Goal: Find specific page/section: Find specific page/section

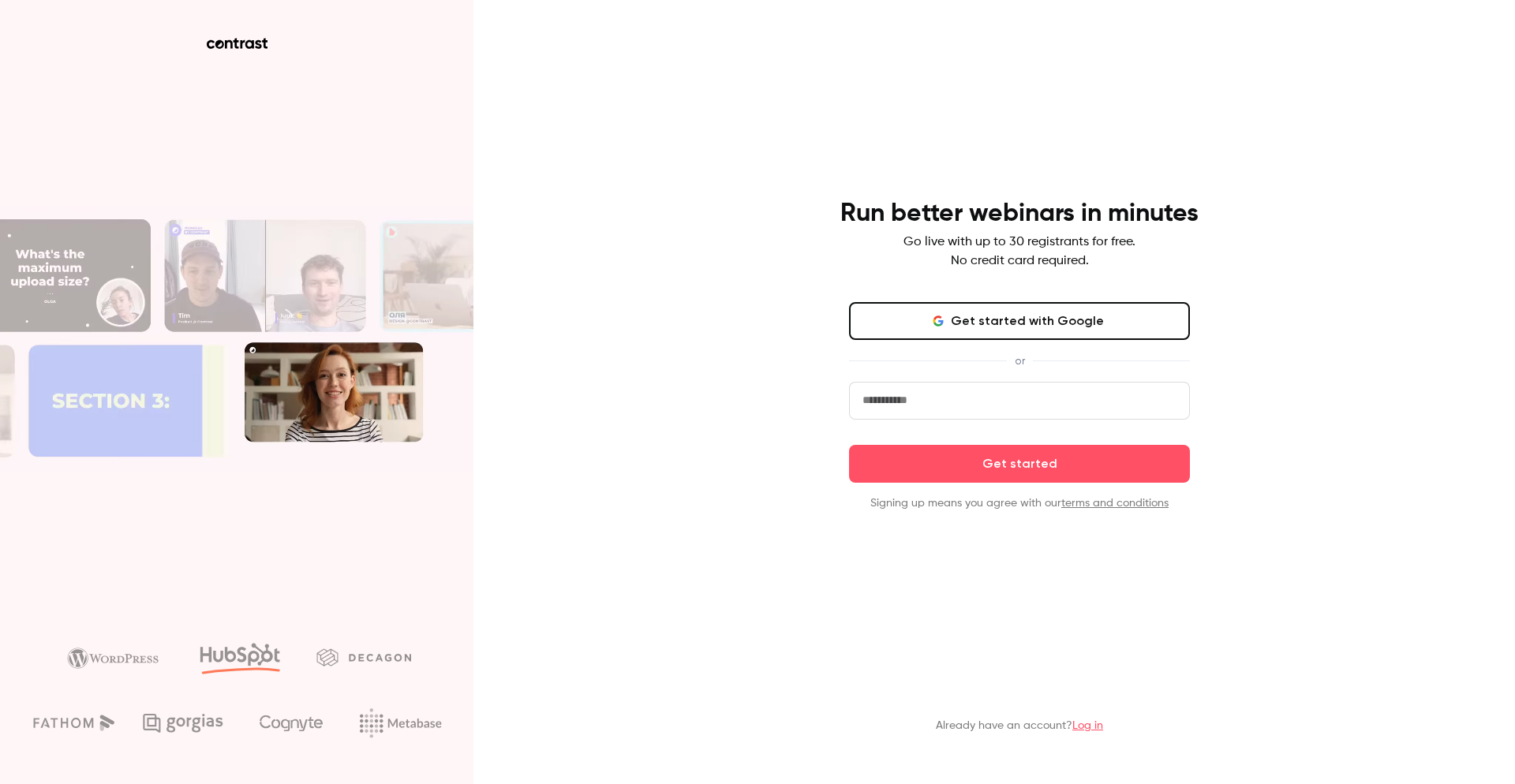
click at [983, 316] on button "Get started with Google" at bounding box center [1019, 321] width 341 height 38
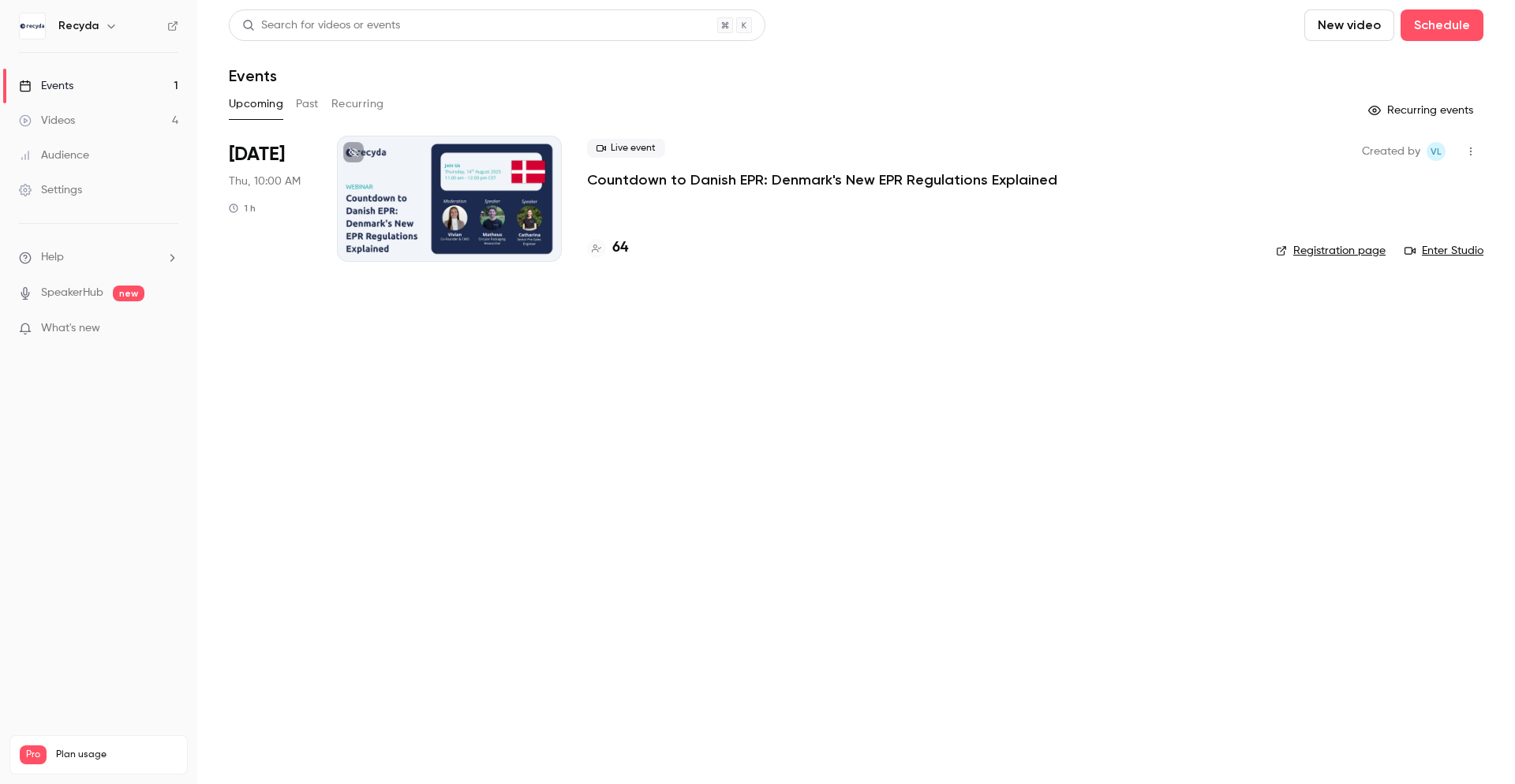
click at [85, 120] on link "Videos 4" at bounding box center [99, 121] width 198 height 35
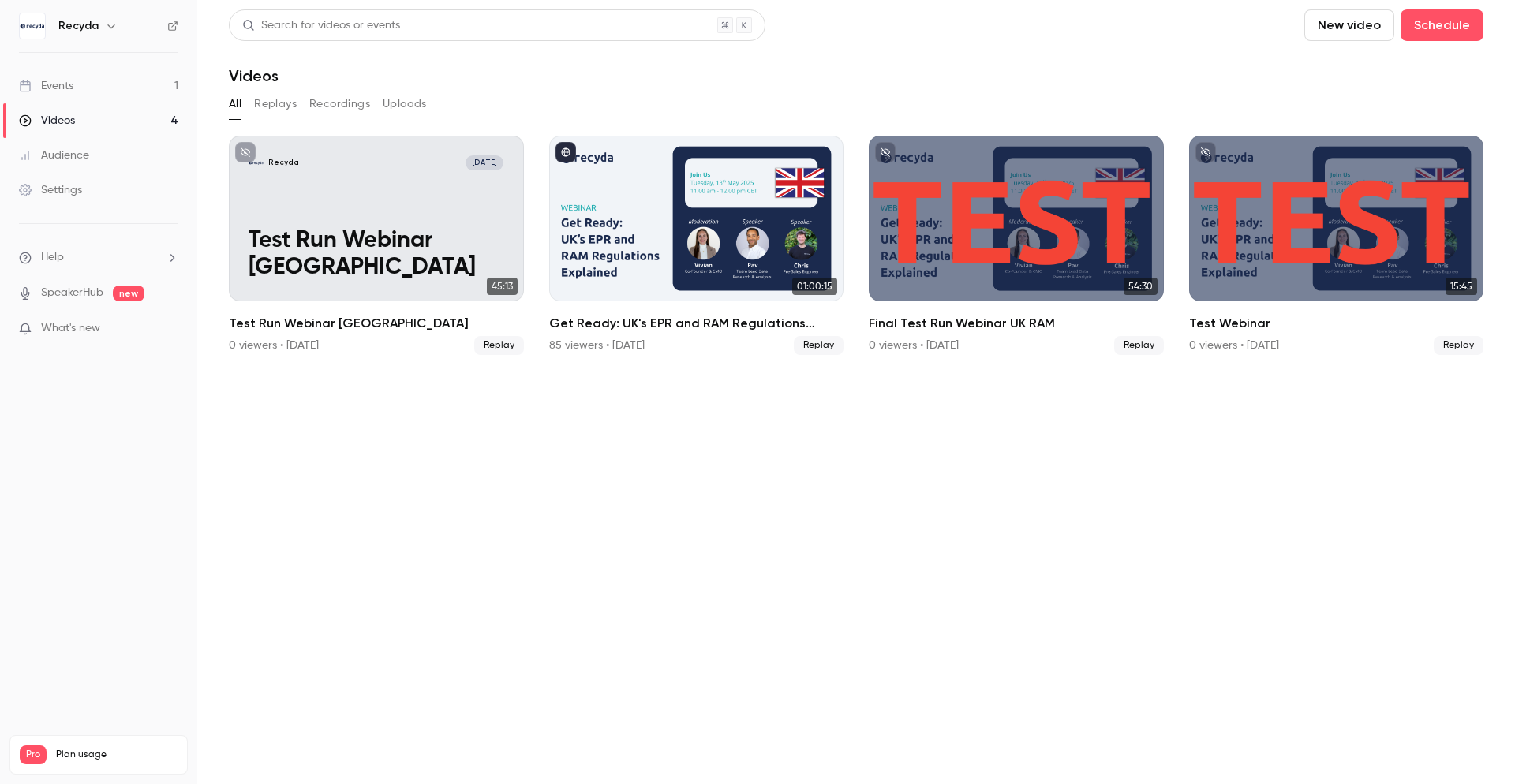
click at [82, 85] on link "Events 1" at bounding box center [99, 86] width 198 height 35
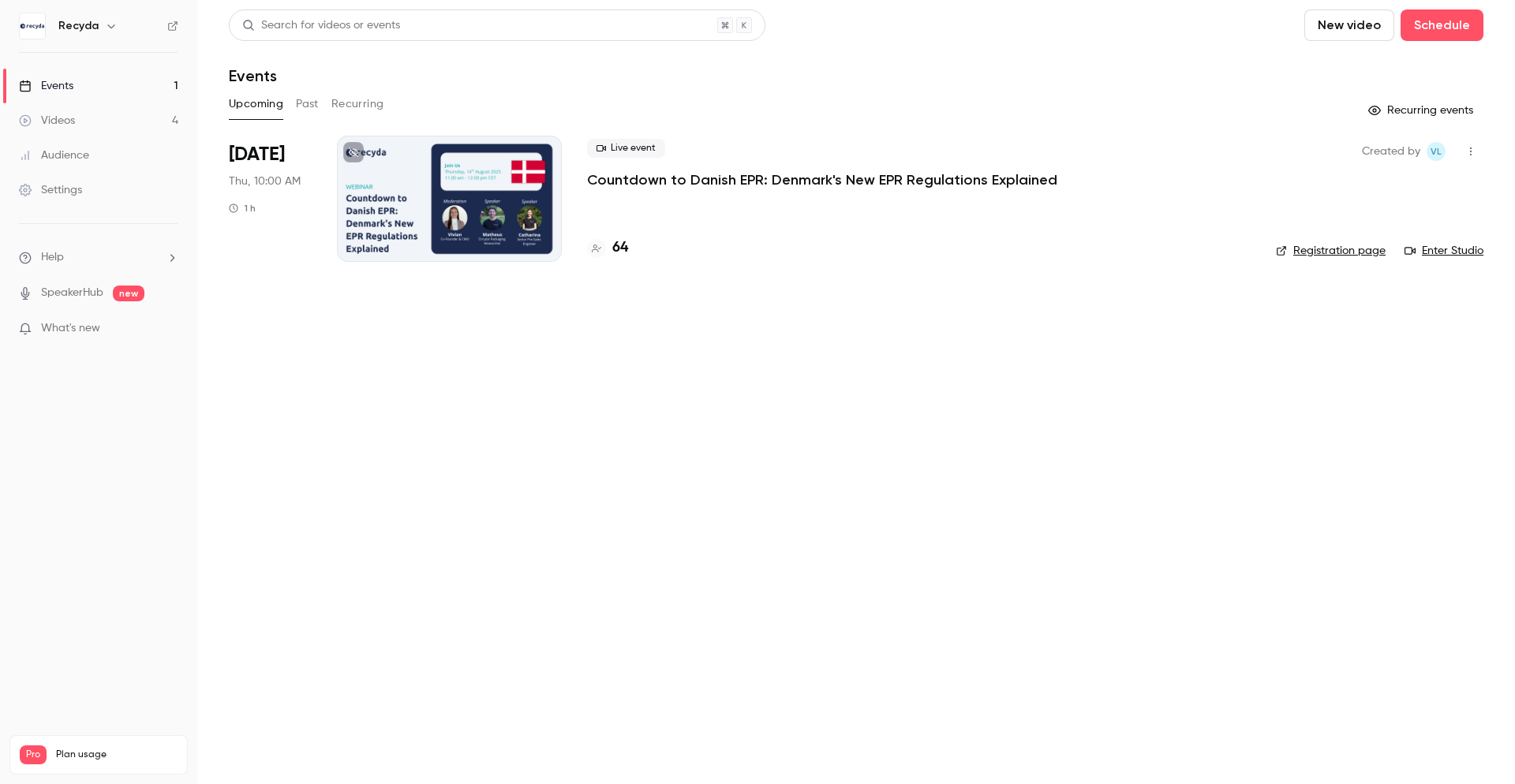
click at [620, 247] on h4 "64" at bounding box center [620, 248] width 16 height 22
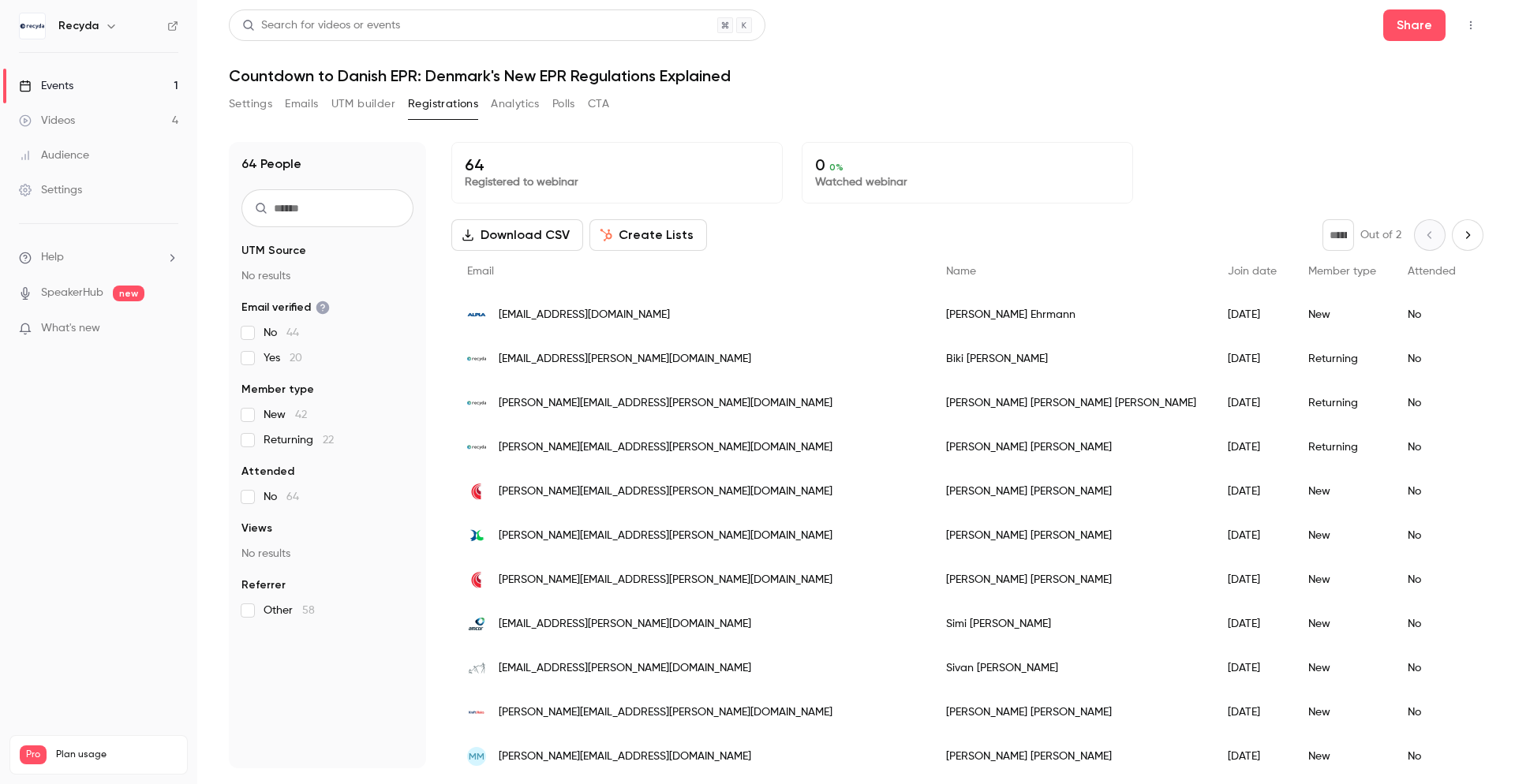
click at [74, 92] on link "Events 1" at bounding box center [99, 86] width 198 height 35
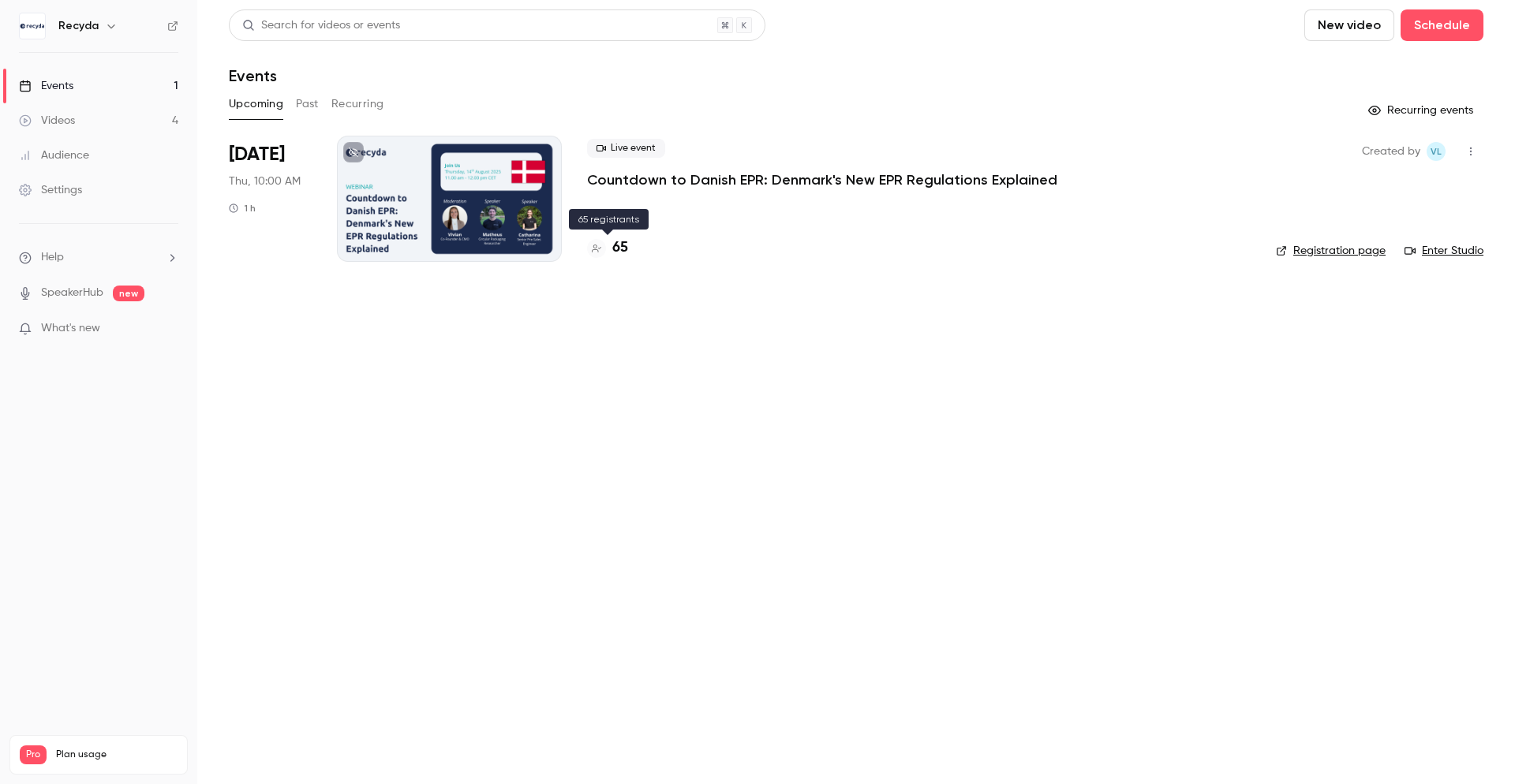
click at [624, 241] on h4 "65" at bounding box center [620, 248] width 16 height 22
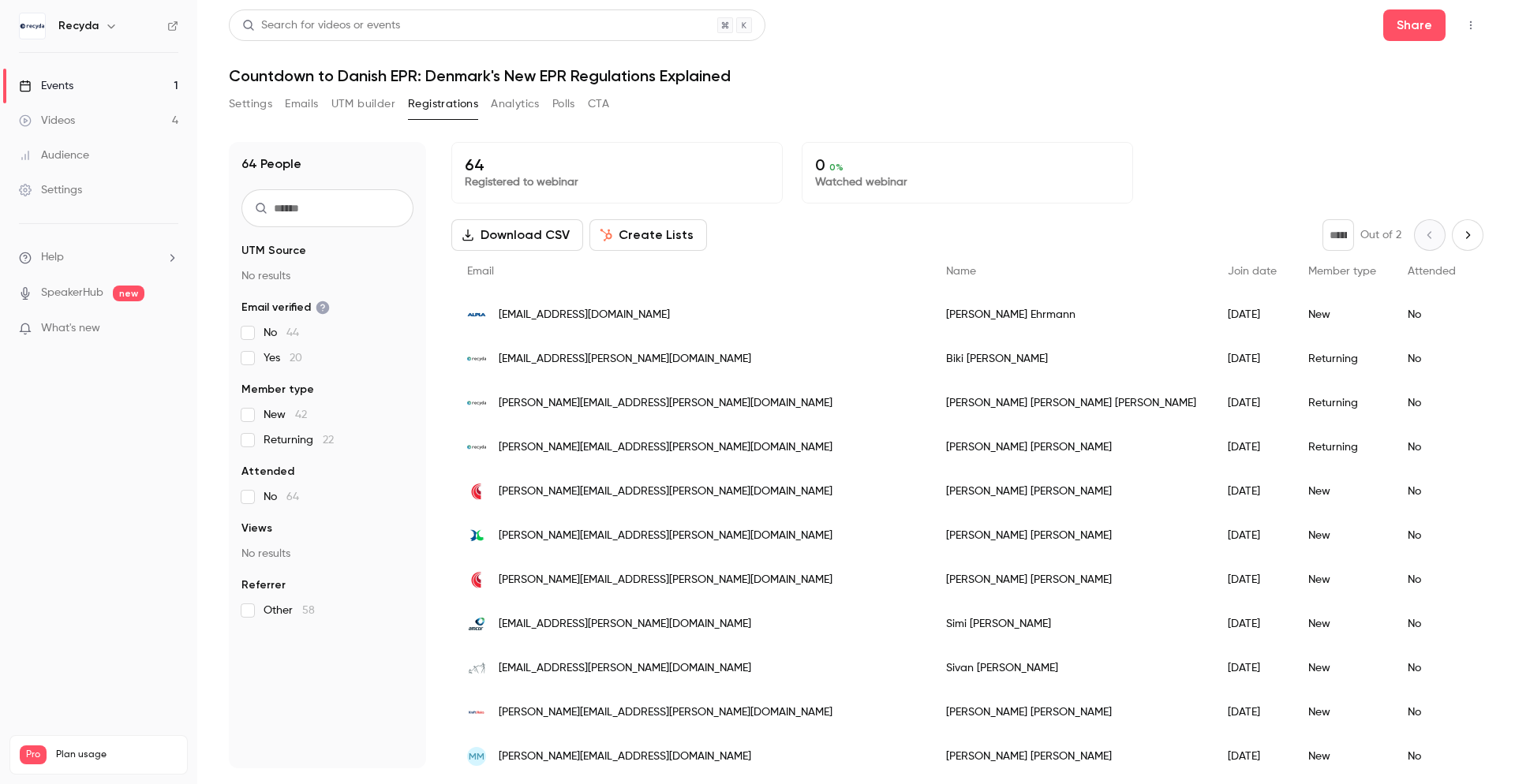
click at [1475, 236] on icon "Next page" at bounding box center [1468, 235] width 18 height 13
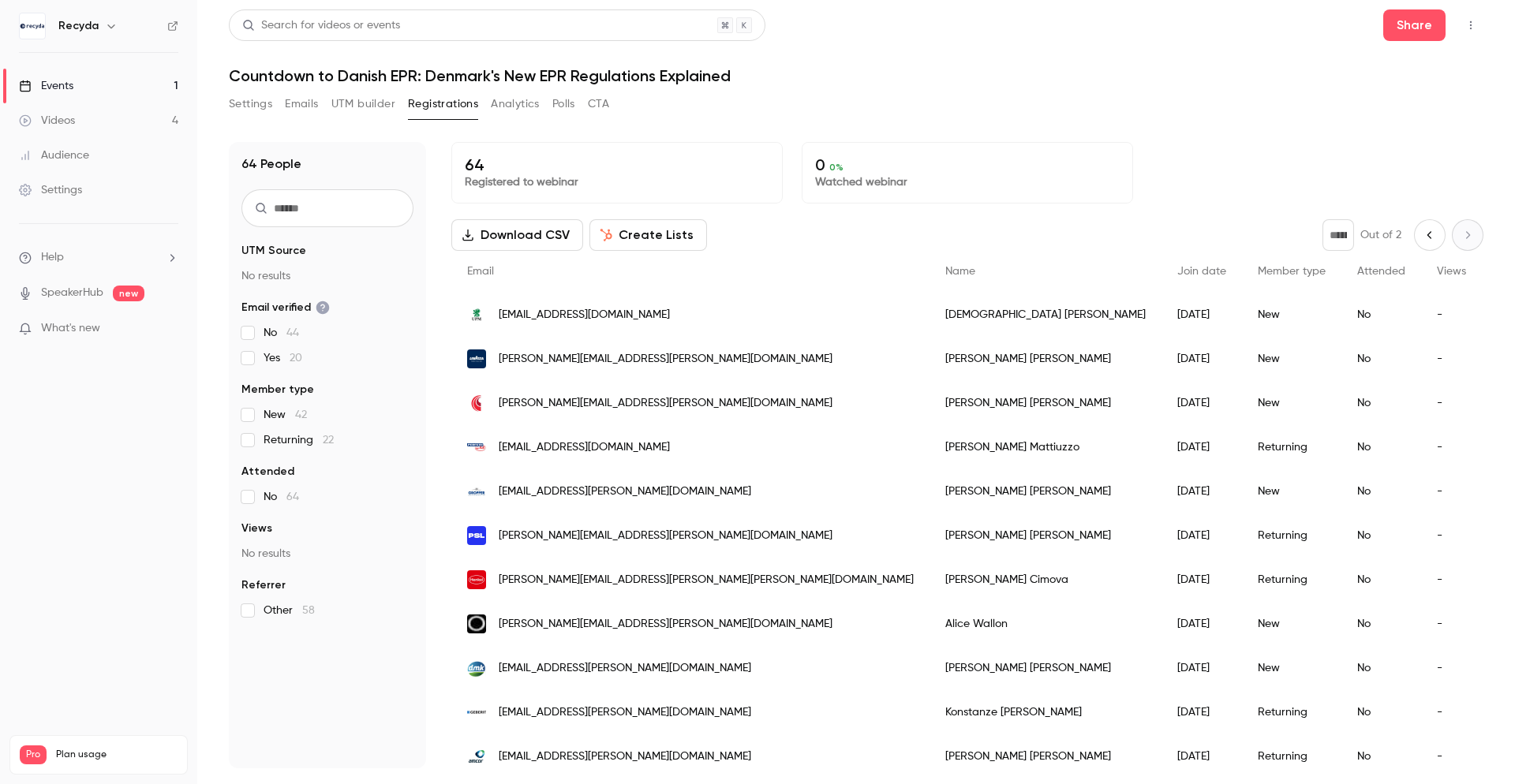
click at [1426, 241] on button "Previous page" at bounding box center [1430, 235] width 32 height 32
type input "*"
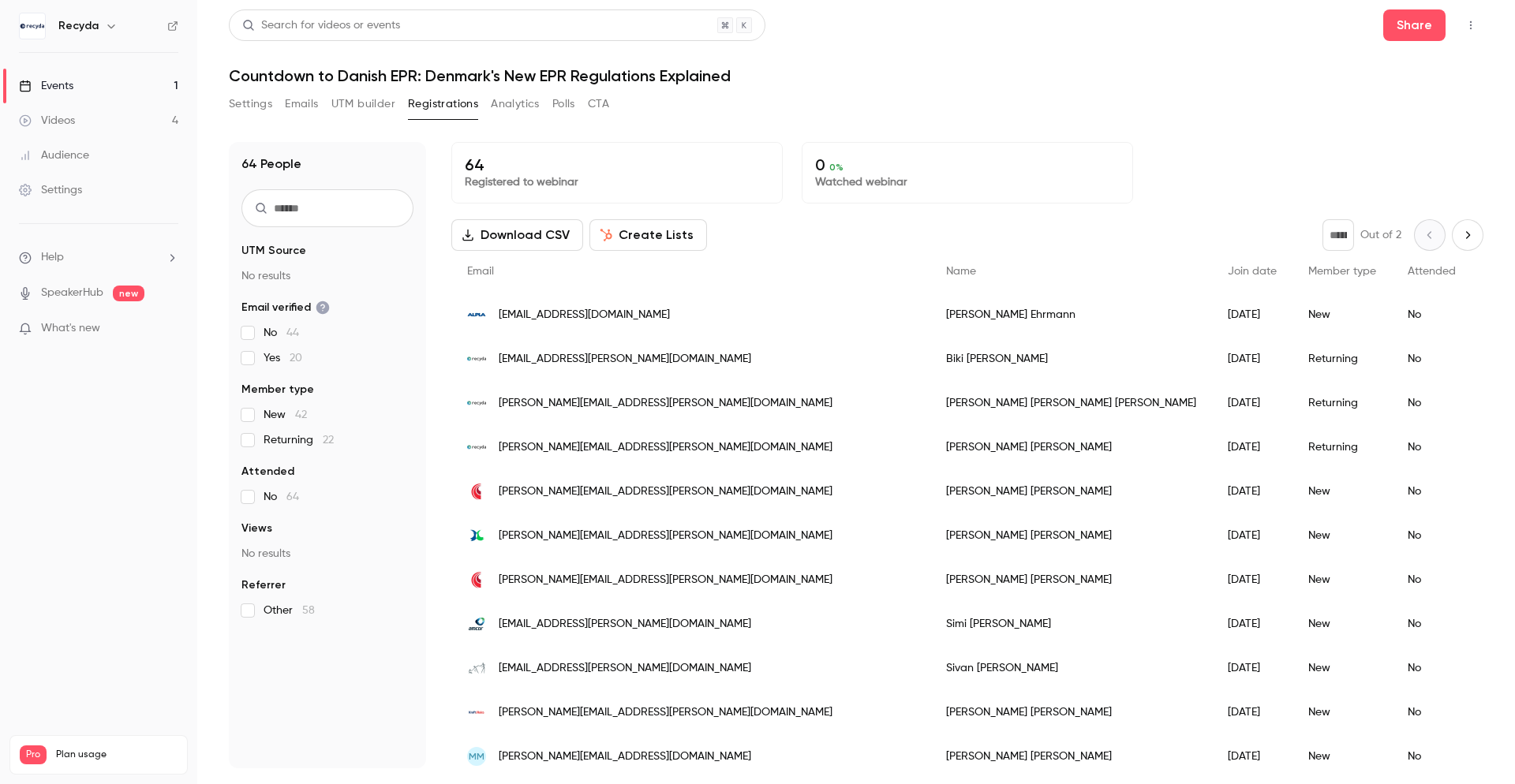
click at [97, 89] on link "Events 1" at bounding box center [99, 86] width 198 height 35
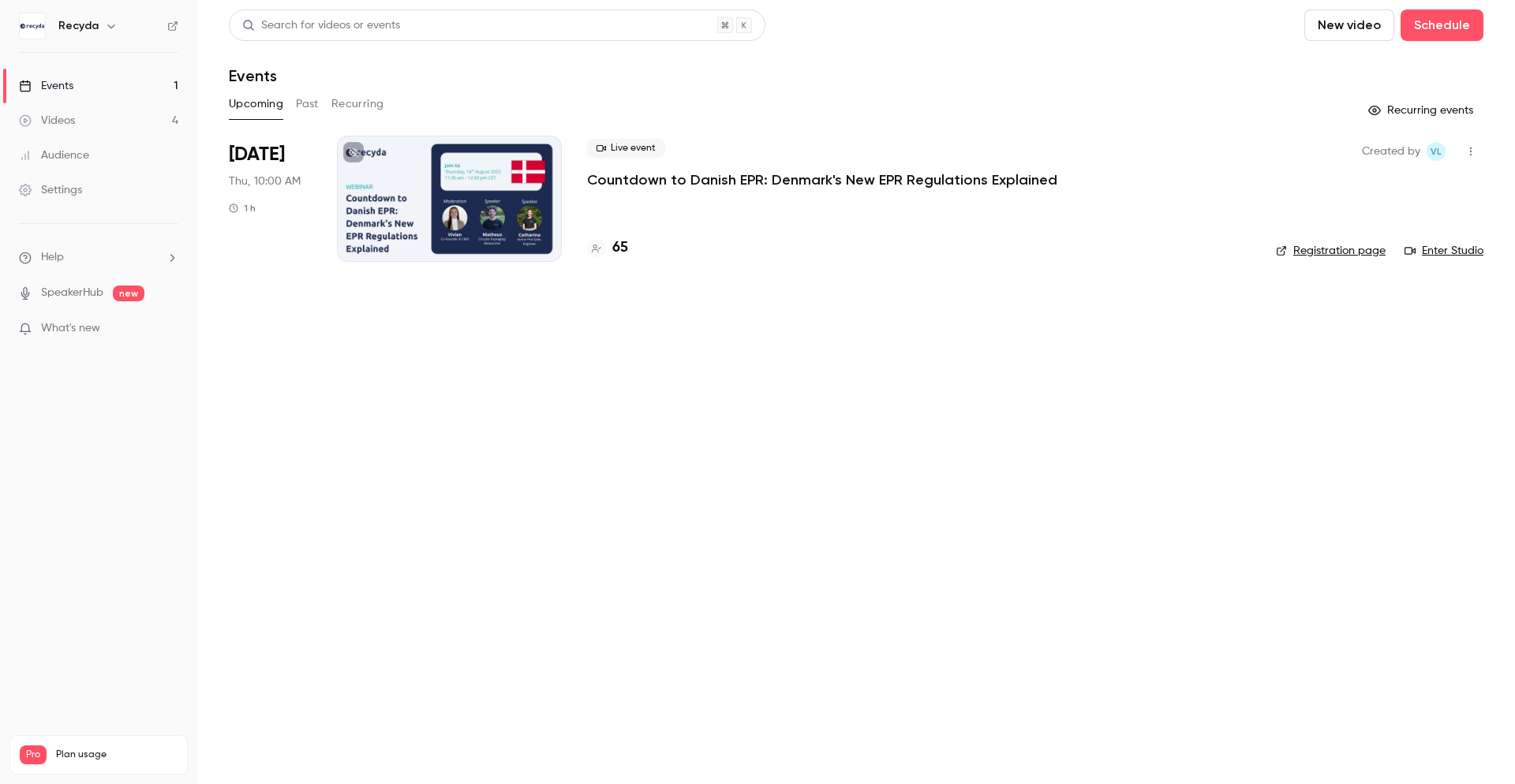
click at [623, 249] on h4 "65" at bounding box center [620, 248] width 16 height 22
